Goal: Information Seeking & Learning: Learn about a topic

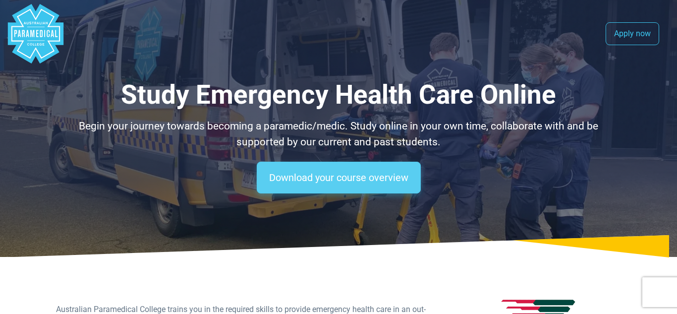
click at [337, 177] on link "Download your course overview" at bounding box center [339, 178] width 164 height 32
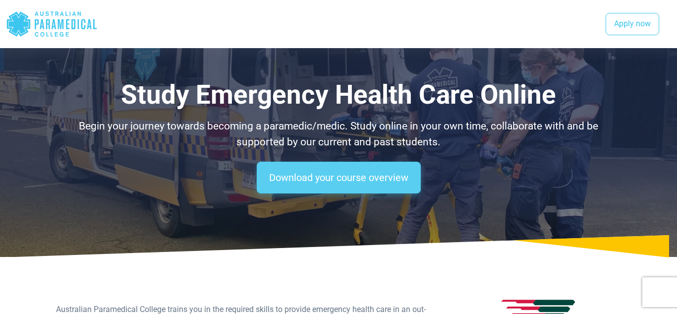
scroll to position [668, 0]
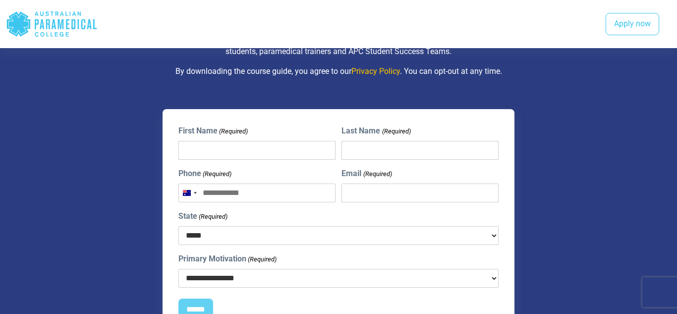
click at [544, 63] on div "Download your free course overview Begin your research by discovering more abou…" at bounding box center [339, 40] width 566 height 73
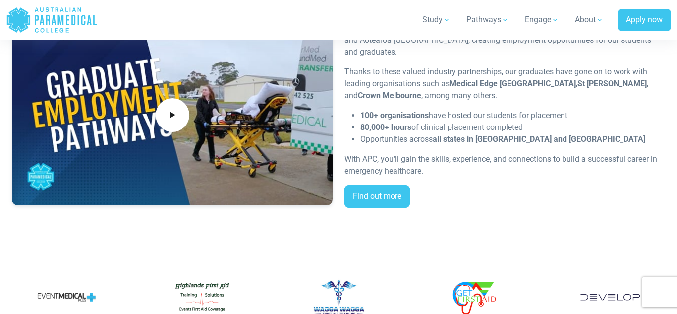
scroll to position [2023, 0]
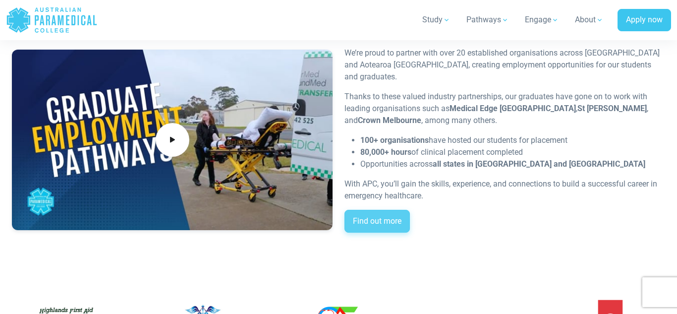
click at [359, 211] on link "Find out more" at bounding box center [377, 221] width 65 height 23
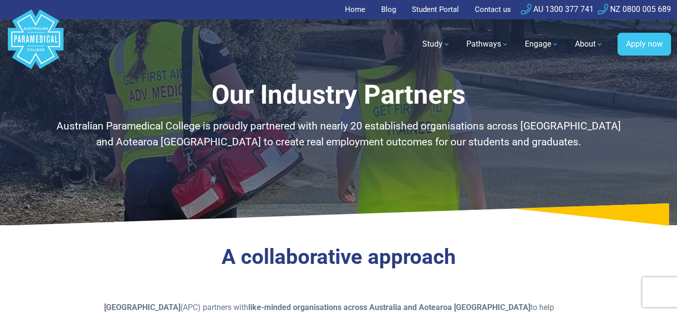
click at [352, 69] on header "Home Blog Student Portal Contact us AU 1300 377 741 NZ 0800 005 689 .logo-block…" at bounding box center [338, 36] width 677 height 73
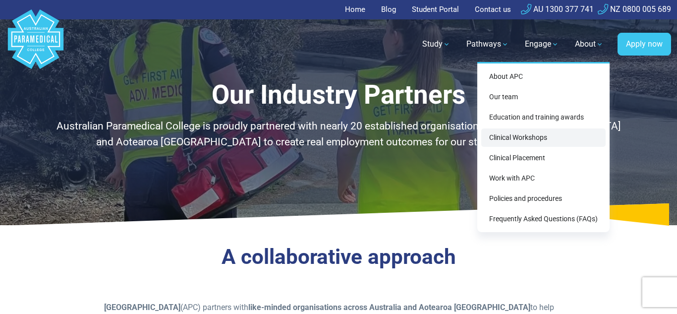
click at [511, 141] on link "Clinical Workshops" at bounding box center [544, 137] width 124 height 18
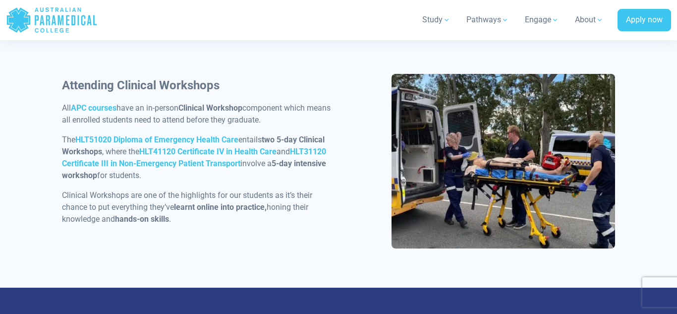
scroll to position [555, 0]
